Goal: Information Seeking & Learning: Learn about a topic

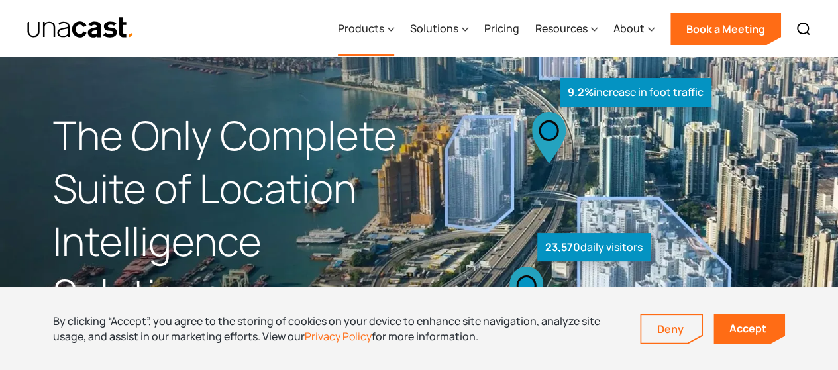
click at [366, 31] on div "Products" at bounding box center [361, 29] width 46 height 16
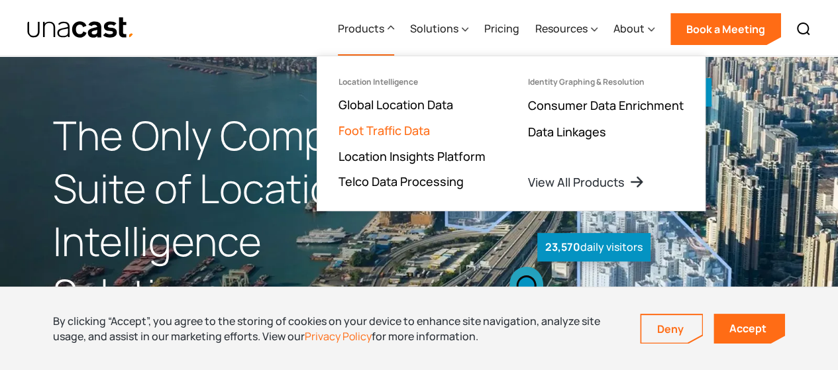
click at [368, 125] on link "Foot Traffic Data" at bounding box center [384, 131] width 91 height 16
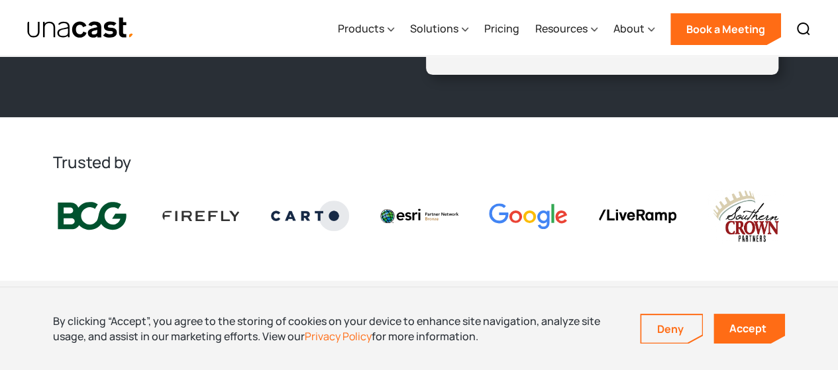
scroll to position [239, 0]
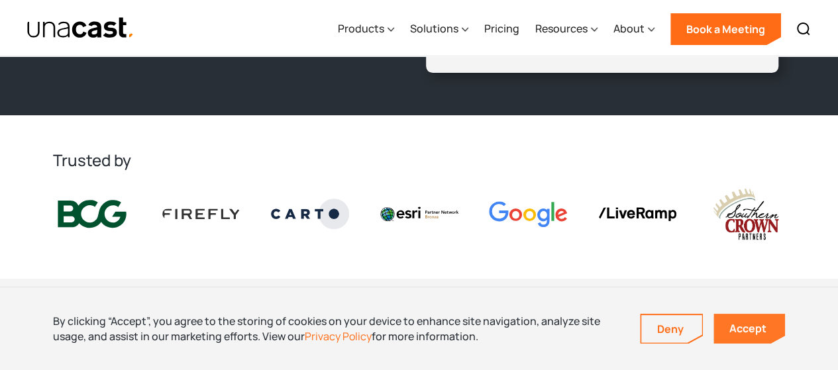
click at [752, 342] on link "Accept" at bounding box center [750, 329] width 72 height 30
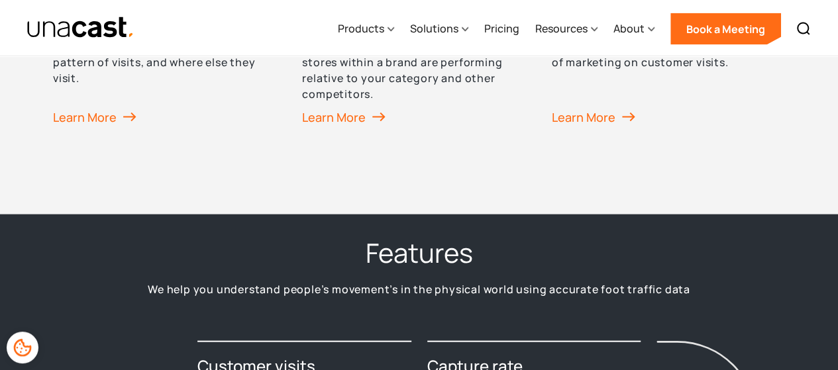
scroll to position [1352, 0]
